Goal: Task Accomplishment & Management: Complete application form

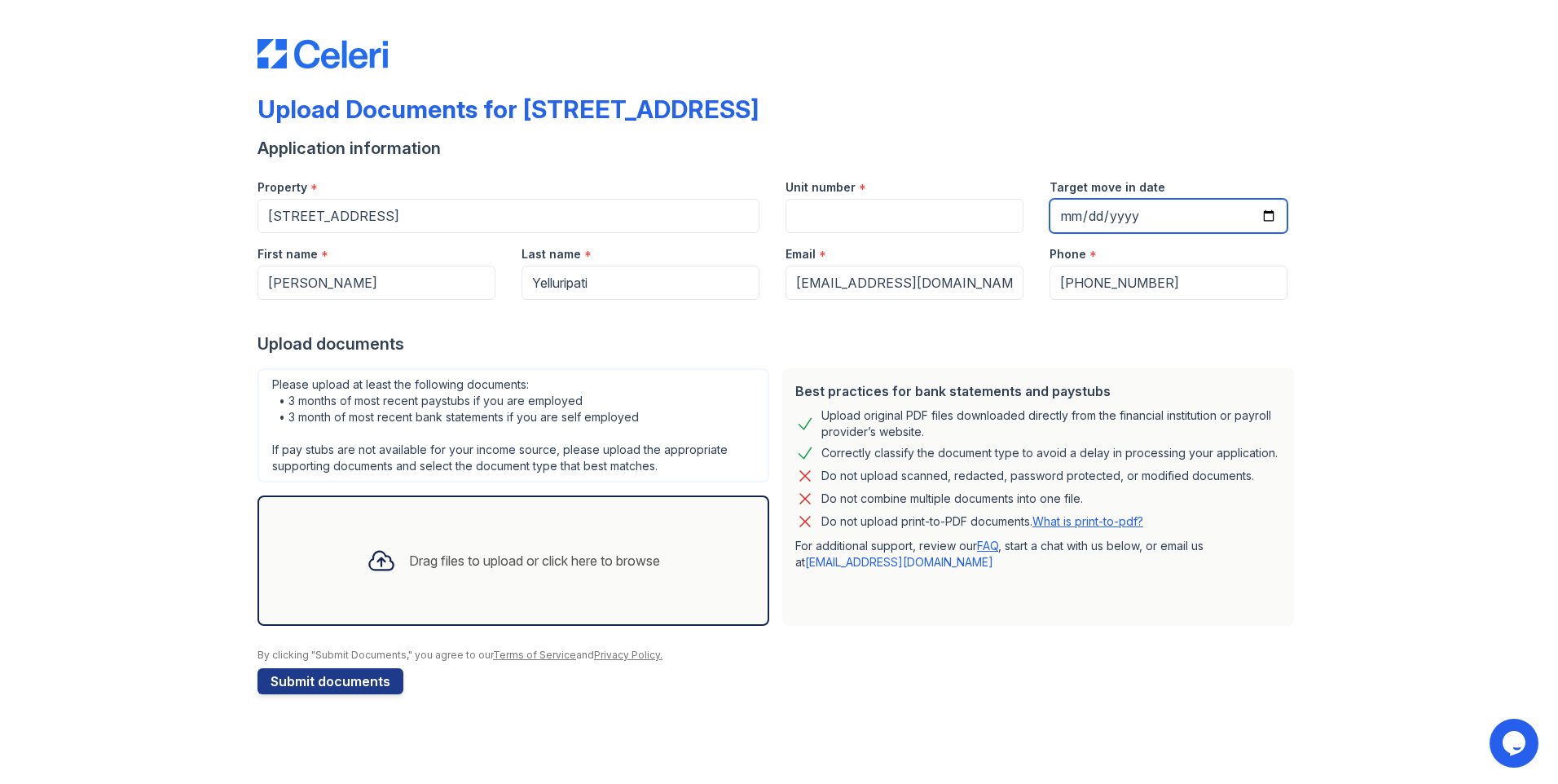
click at [1270, 217] on input "Target move in date" at bounding box center [1169, 215] width 238 height 34
type input "[DATE]"
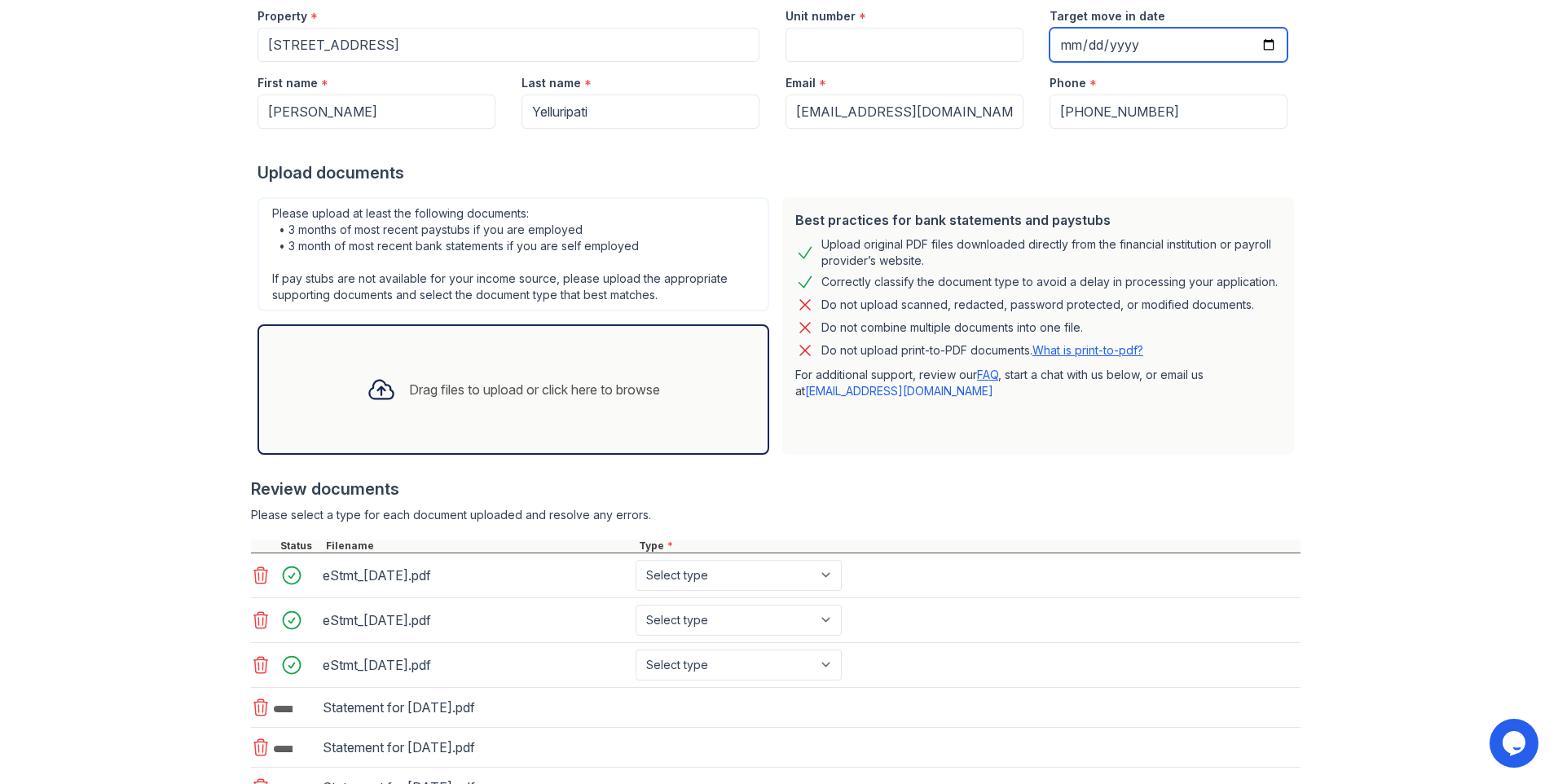
scroll to position [345, 0]
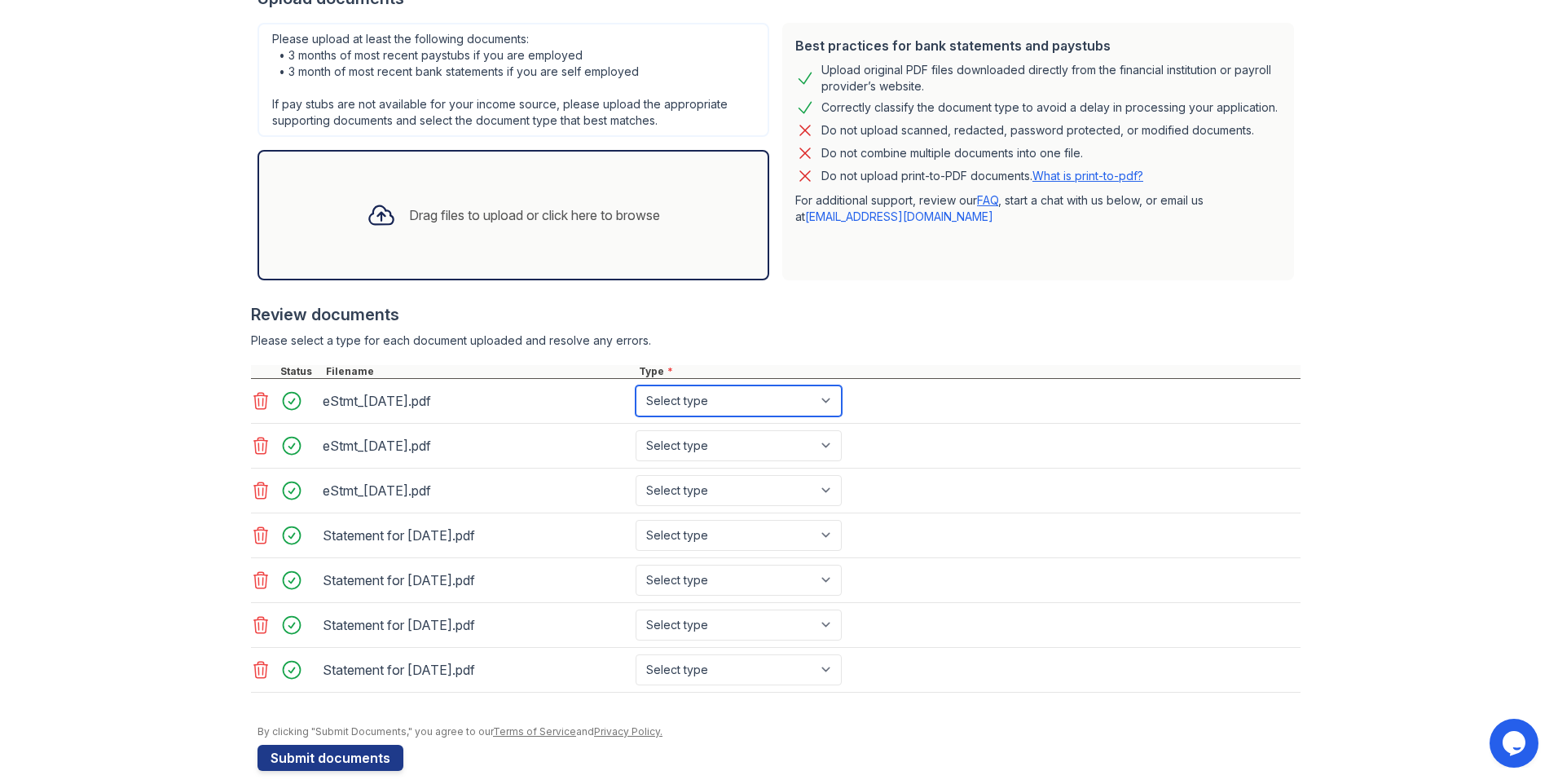
click at [744, 405] on select "Select type Paystub Bank Statement Offer Letter Tax Documents Benefit Award Let…" at bounding box center [739, 401] width 206 height 31
select select "bank_statement"
click at [636, 386] on select "Select type Paystub Bank Statement Offer Letter Tax Documents Benefit Award Let…" at bounding box center [739, 401] width 206 height 31
click at [770, 439] on select "Select type Paystub Bank Statement Offer Letter Tax Documents Benefit Award Let…" at bounding box center [739, 445] width 206 height 31
select select "bank_statement"
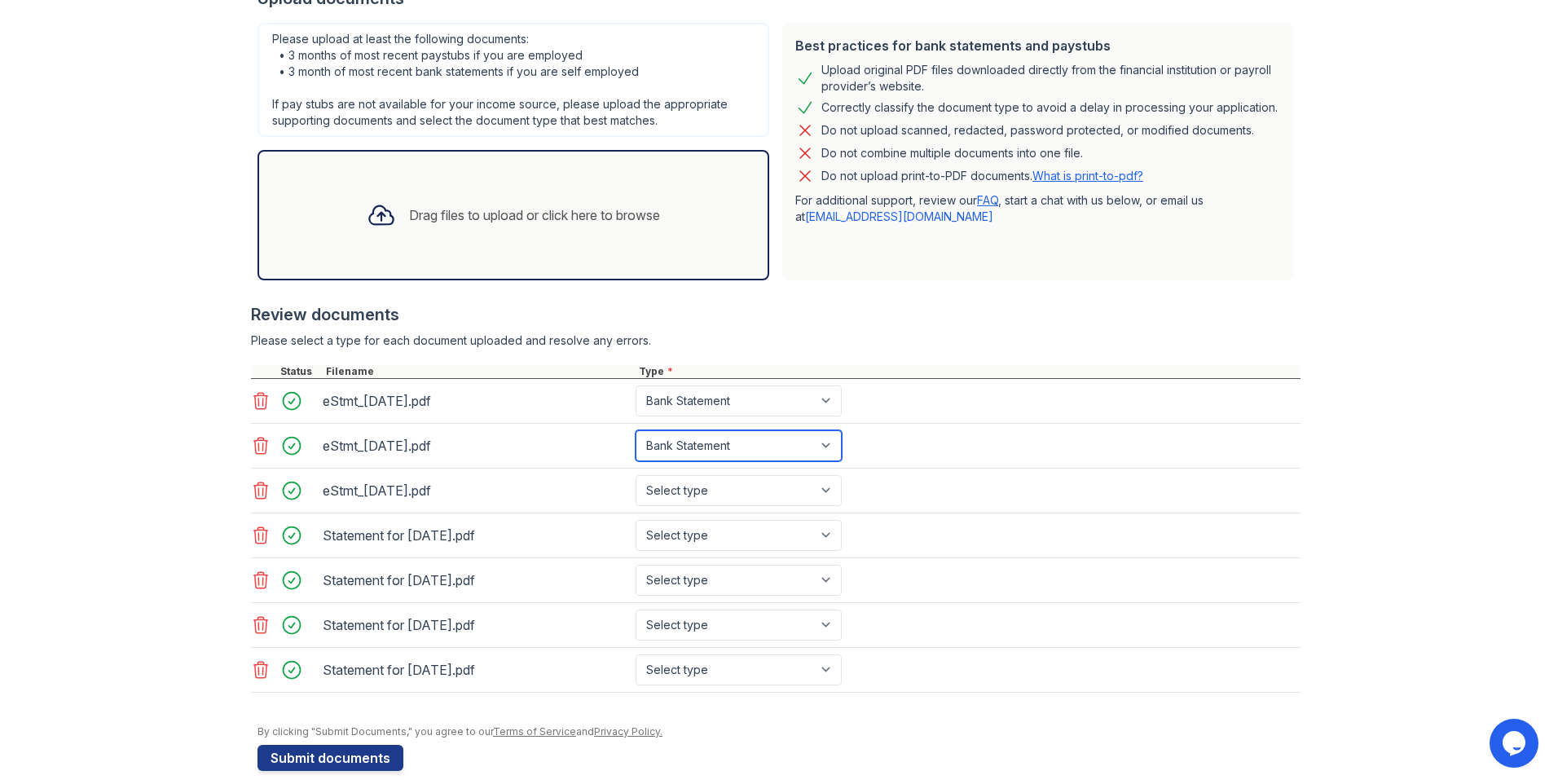
click at [636, 430] on select "Select type Paystub Bank Statement Offer Letter Tax Documents Benefit Award Let…" at bounding box center [739, 445] width 206 height 31
click at [782, 494] on select "Select type Paystub Bank Statement Offer Letter Tax Documents Benefit Award Let…" at bounding box center [739, 491] width 206 height 31
select select "bank_statement"
click at [636, 475] on select "Select type Paystub Bank Statement Offer Letter Tax Documents Benefit Award Let…" at bounding box center [739, 491] width 206 height 31
click at [766, 536] on select "Select type Paystub Bank Statement Offer Letter Tax Documents Benefit Award Let…" at bounding box center [739, 535] width 206 height 31
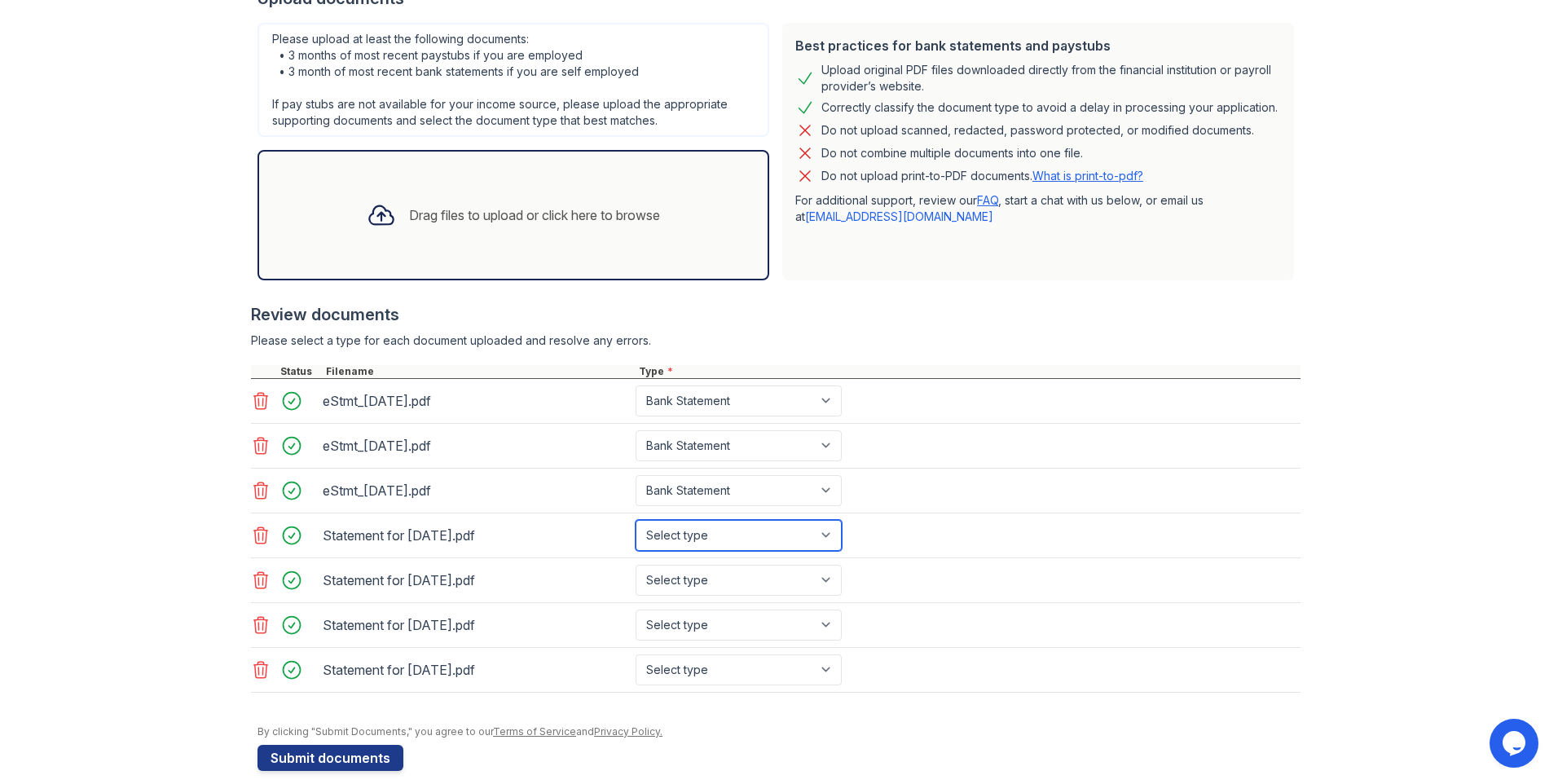
select select "paystub"
click at [636, 520] on select "Select type Paystub Bank Statement Offer Letter Tax Documents Benefit Award Let…" at bounding box center [739, 535] width 206 height 31
click at [766, 580] on select "Select type Paystub Bank Statement Offer Letter Tax Documents Benefit Award Let…" at bounding box center [739, 579] width 206 height 31
select select "paystub"
click at [636, 564] on select "Select type Paystub Bank Statement Offer Letter Tax Documents Benefit Award Let…" at bounding box center [739, 579] width 206 height 31
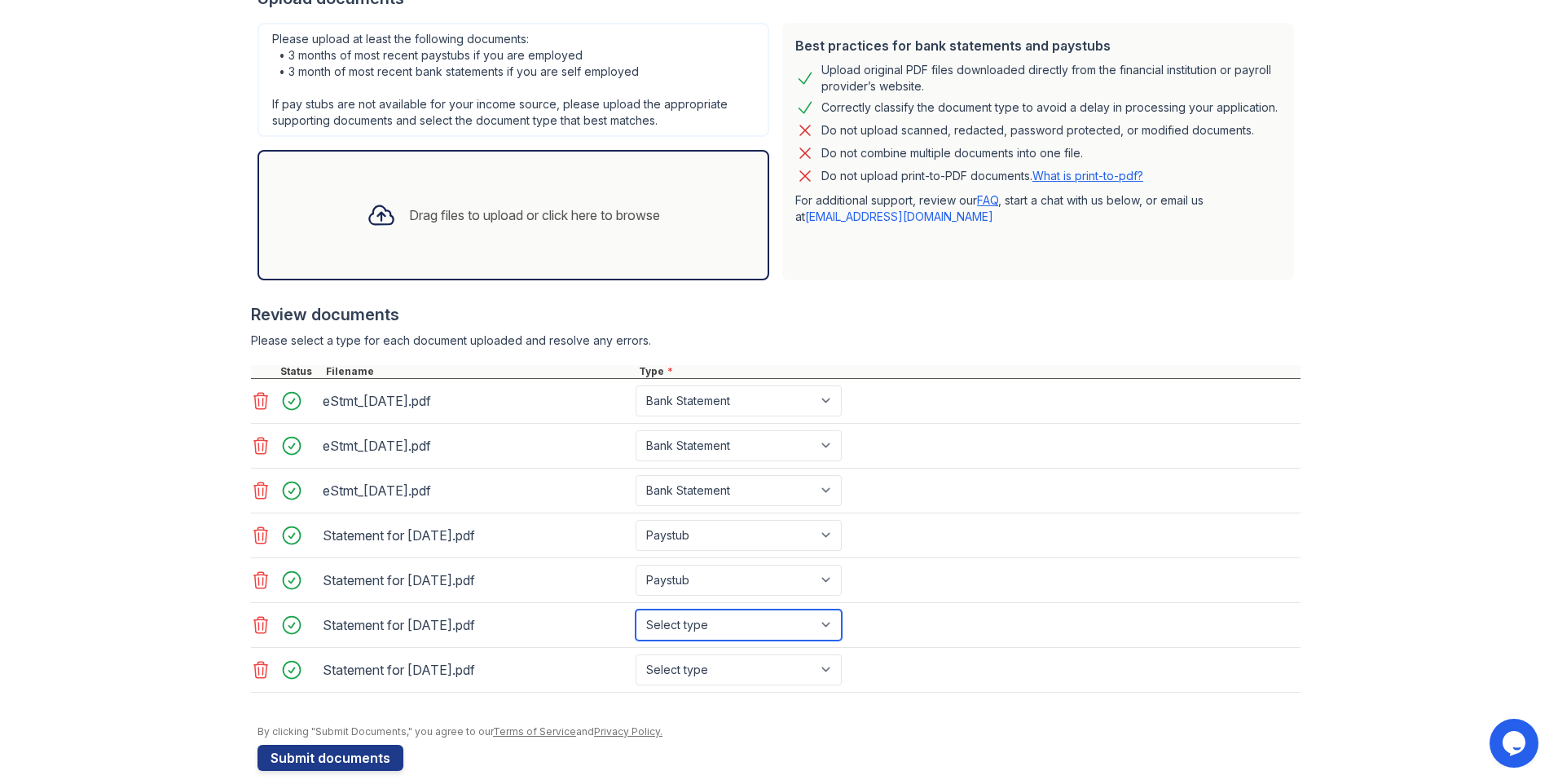
click at [740, 618] on select "Select type Paystub Bank Statement Offer Letter Tax Documents Benefit Award Let…" at bounding box center [739, 625] width 206 height 31
select select "paystub"
click at [636, 610] on select "Select type Paystub Bank Statement Offer Letter Tax Documents Benefit Award Let…" at bounding box center [739, 625] width 206 height 31
click at [709, 674] on select "Select type Paystub Bank Statement Offer Letter Tax Documents Benefit Award Let…" at bounding box center [739, 669] width 206 height 31
select select "paystub"
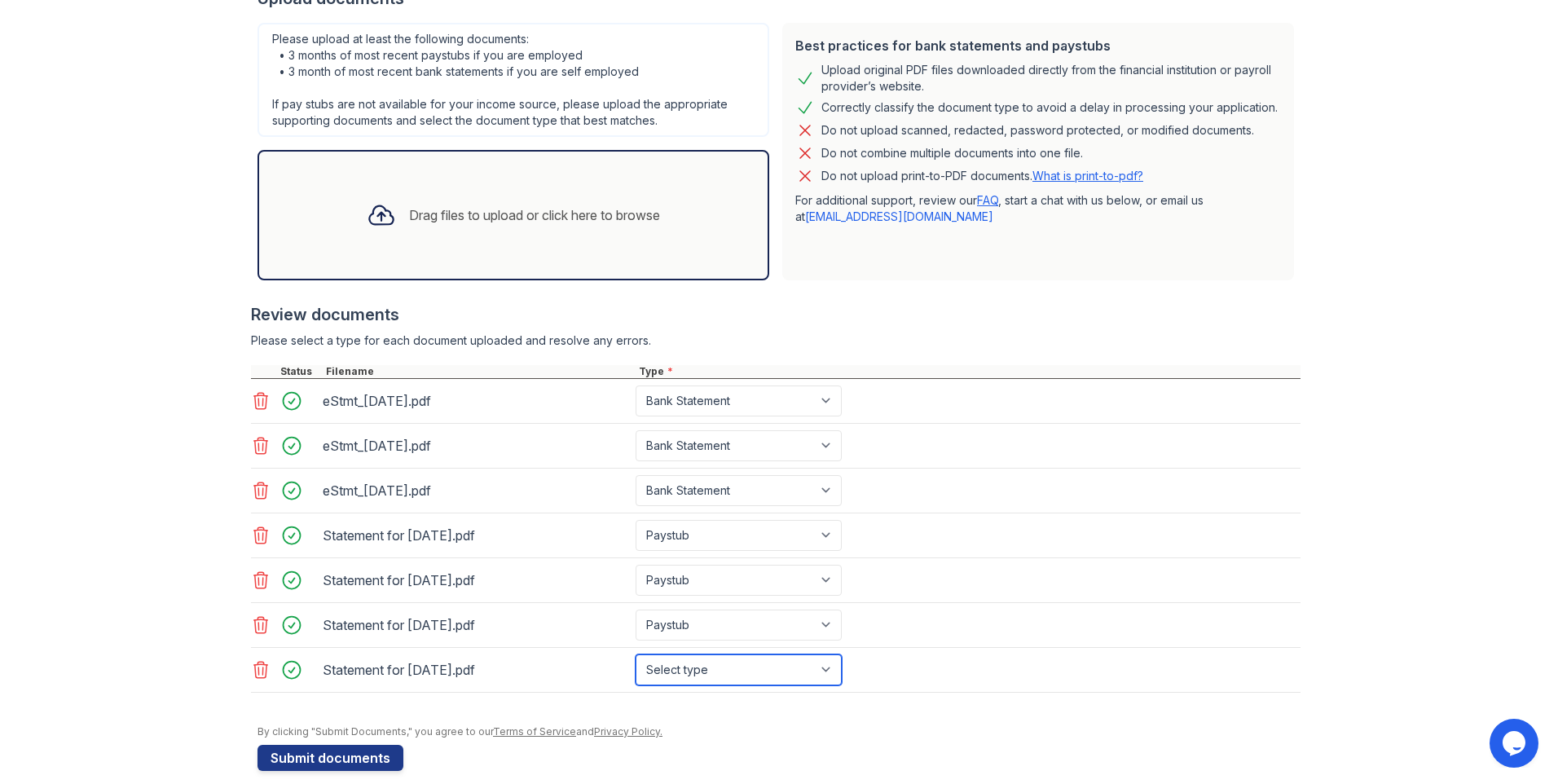
click at [636, 654] on select "Select type Paystub Bank Statement Offer Letter Tax Documents Benefit Award Let…" at bounding box center [739, 669] width 206 height 31
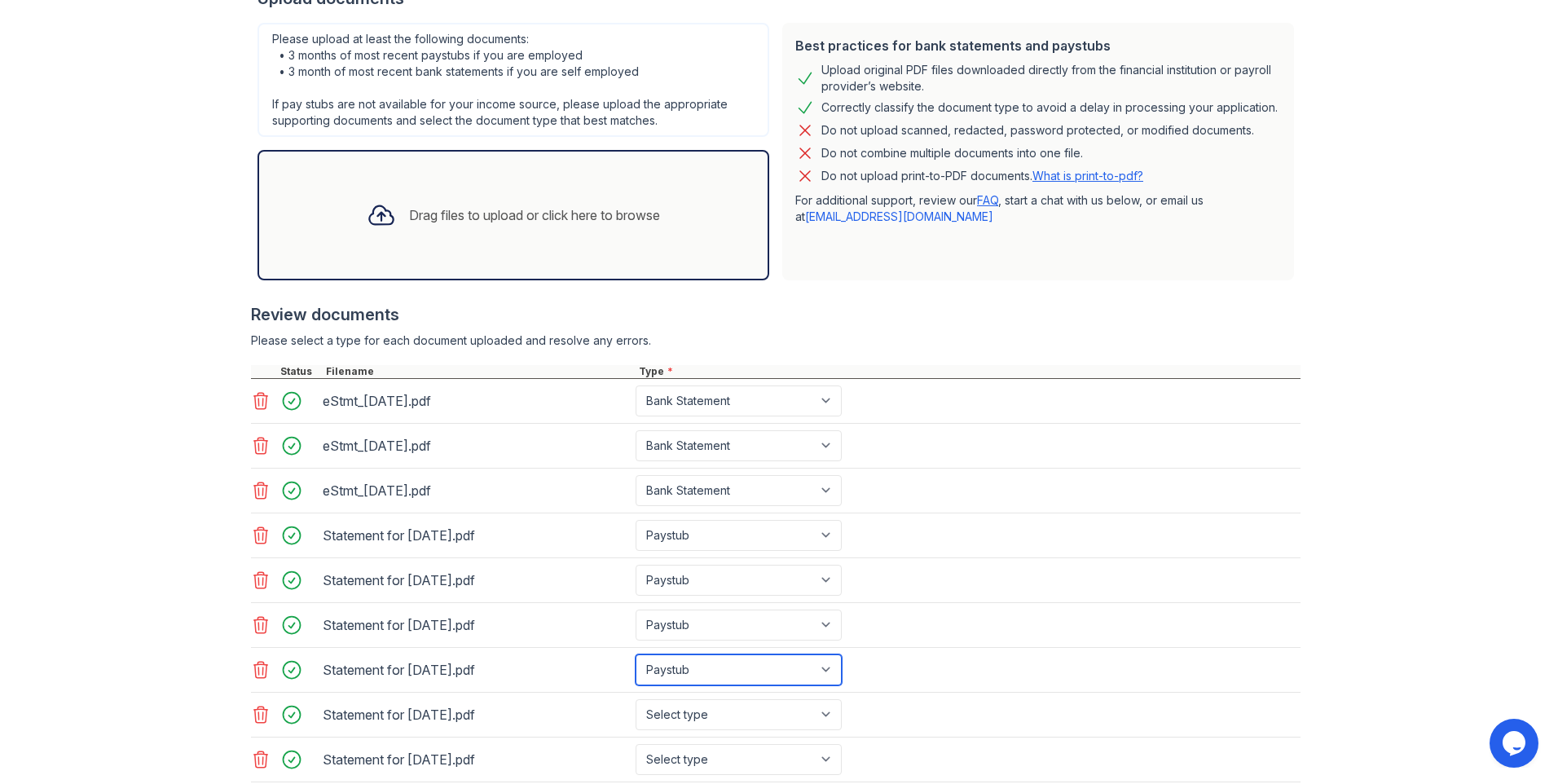
scroll to position [454, 0]
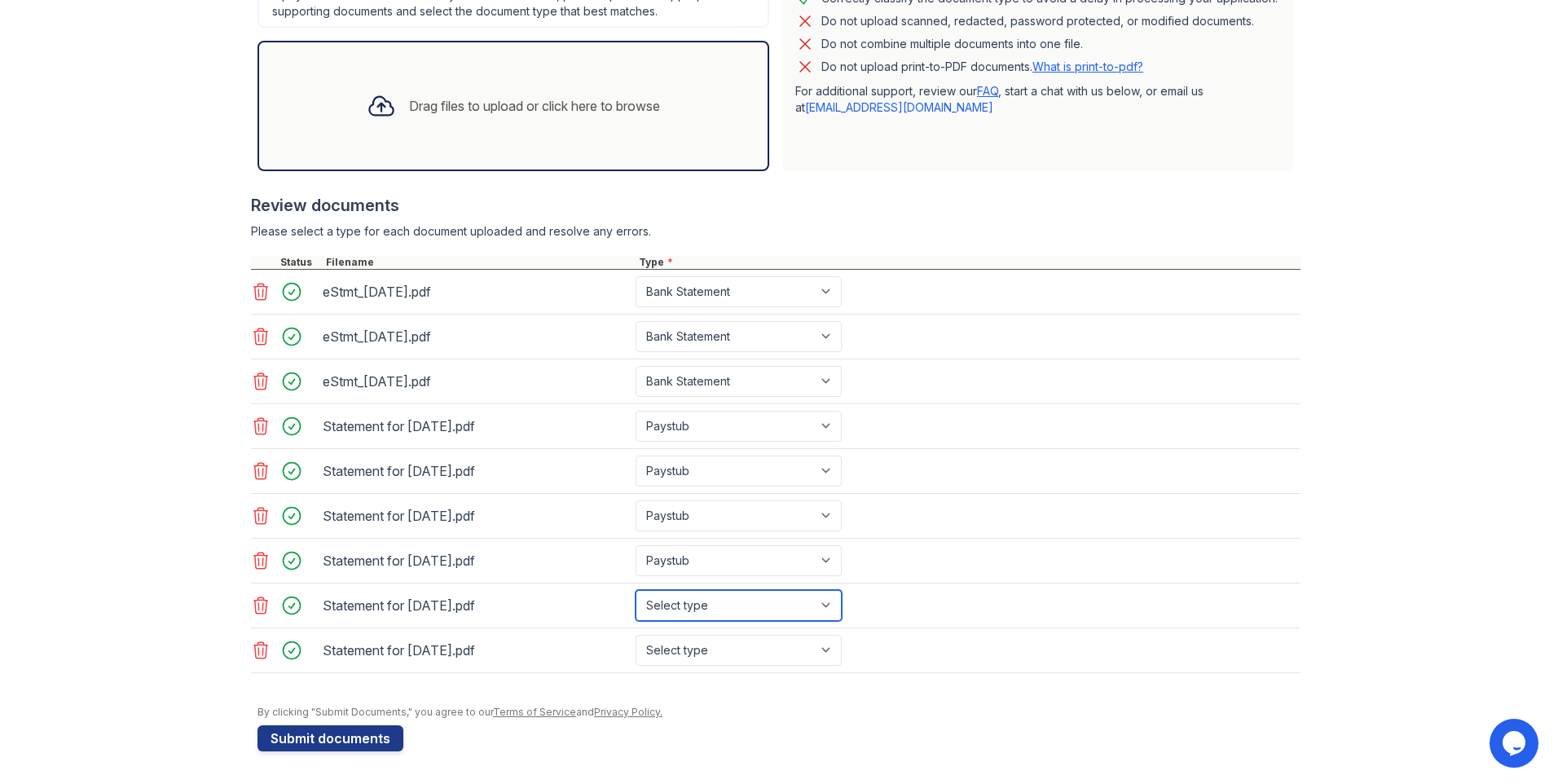
click at [782, 616] on select "Select type Paystub Bank Statement Offer Letter Tax Documents Benefit Award Let…" at bounding box center [739, 605] width 206 height 31
select select "paystub"
click at [636, 590] on select "Select type Paystub Bank Statement Offer Letter Tax Documents Benefit Award Let…" at bounding box center [739, 605] width 206 height 31
drag, startPoint x: 719, startPoint y: 651, endPoint x: 716, endPoint y: 631, distance: 20.2
click at [719, 650] on select "Select type Paystub Bank Statement Offer Letter Tax Documents Benefit Award Let…" at bounding box center [739, 650] width 206 height 31
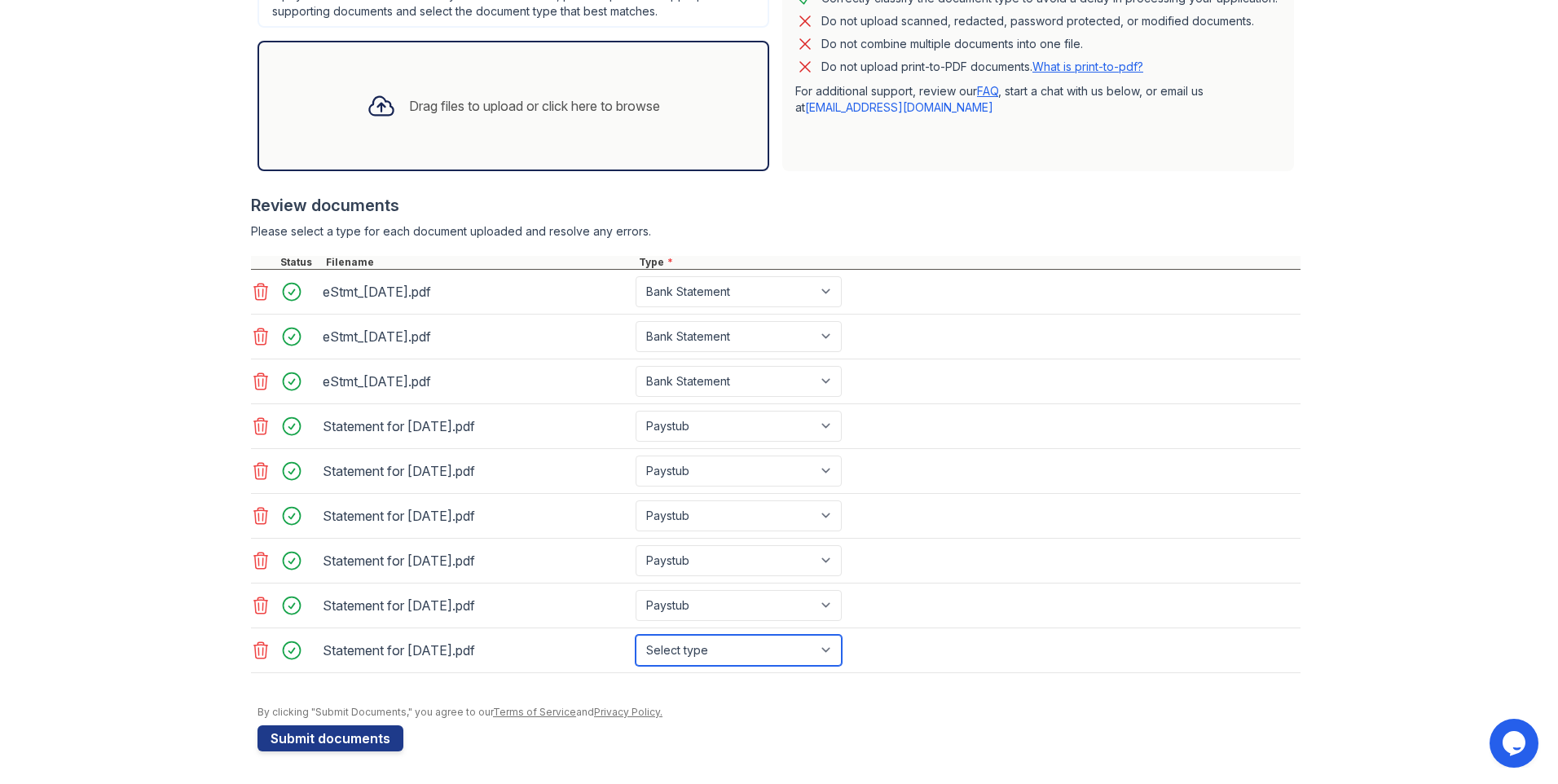
select select "paystub"
click at [636, 635] on select "Select type Paystub Bank Statement Offer Letter Tax Documents Benefit Award Let…" at bounding box center [739, 650] width 206 height 31
click at [325, 740] on button "Submit documents" at bounding box center [330, 738] width 146 height 26
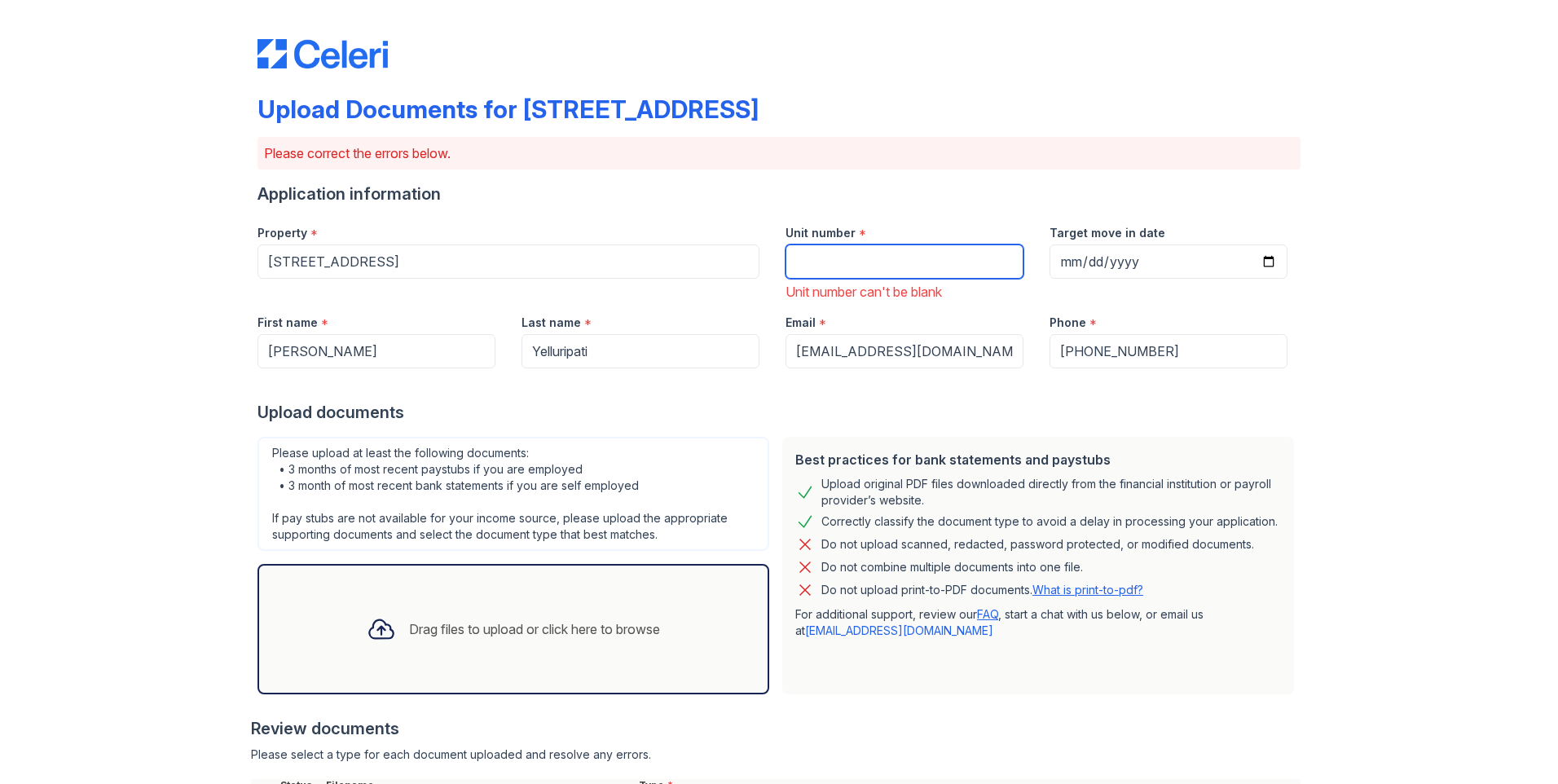
click at [852, 255] on input "Unit number" at bounding box center [905, 262] width 238 height 34
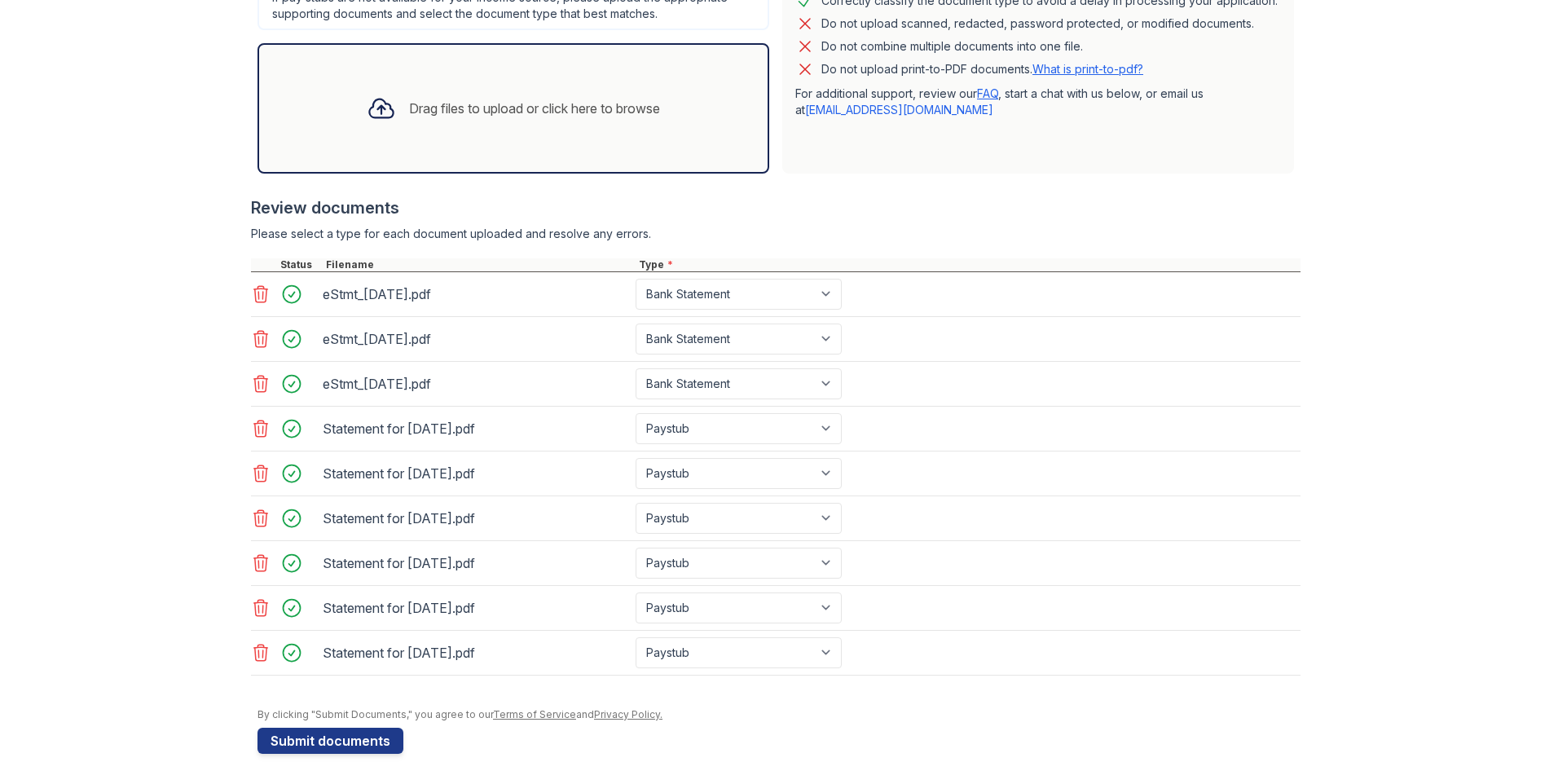
scroll to position [523, 0]
type input "N/A"
click at [351, 735] on button "Submit documents" at bounding box center [330, 738] width 146 height 26
